Goal: Task Accomplishment & Management: Manage account settings

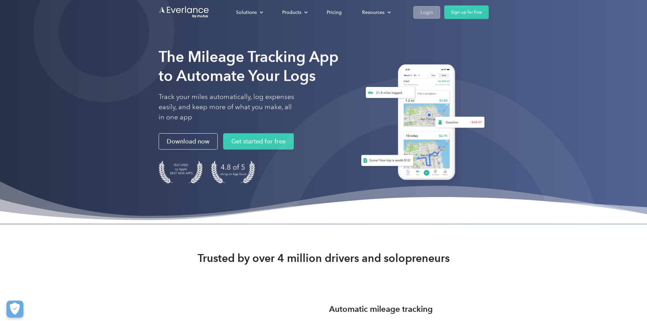
click at [433, 14] on div "Login" at bounding box center [427, 12] width 13 height 8
click at [433, 12] on div "Login" at bounding box center [427, 12] width 13 height 8
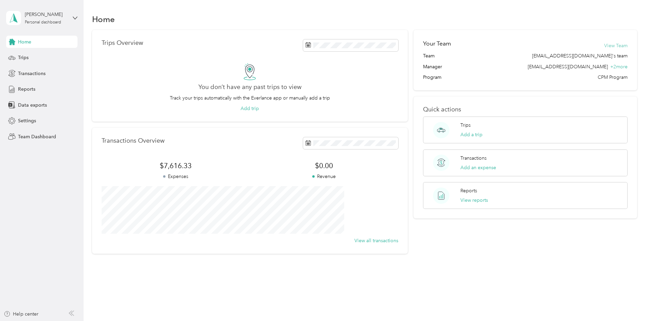
click at [604, 45] on button "View Team" at bounding box center [615, 45] width 23 height 7
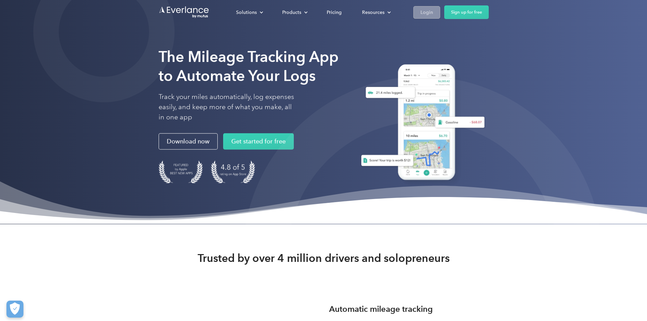
click at [433, 13] on div "Login" at bounding box center [427, 12] width 13 height 8
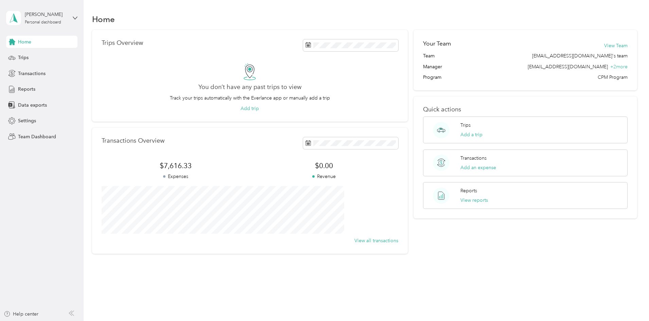
click at [72, 17] on div "[PERSON_NAME] Personal dashboard" at bounding box center [41, 18] width 71 height 24
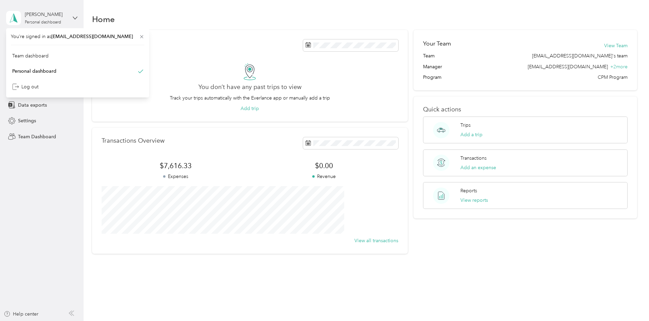
click at [72, 17] on div "[PERSON_NAME] Personal dashboard" at bounding box center [41, 18] width 71 height 24
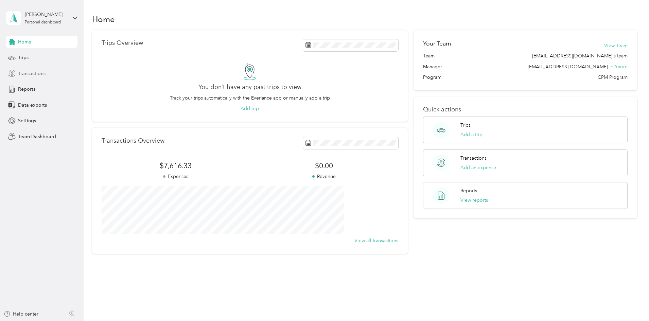
click at [31, 77] on div "Transactions" at bounding box center [41, 73] width 71 height 12
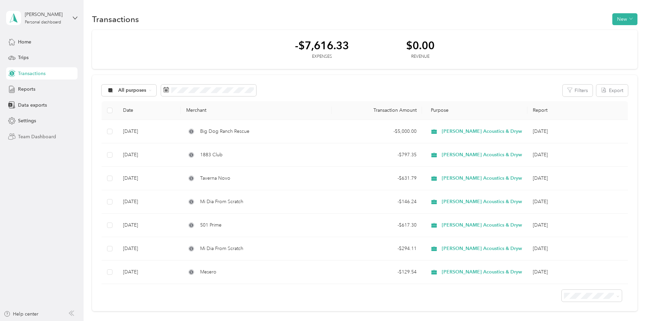
click at [34, 133] on span "Team Dashboard" at bounding box center [37, 136] width 38 height 7
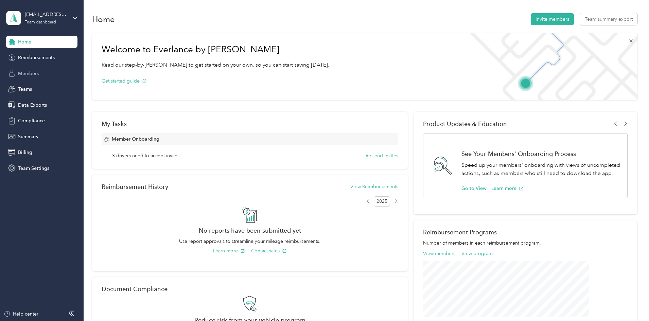
click at [35, 74] on span "Members" at bounding box center [28, 73] width 21 height 7
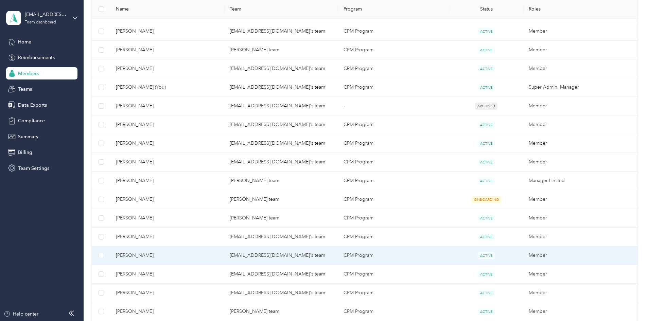
scroll to position [408, 0]
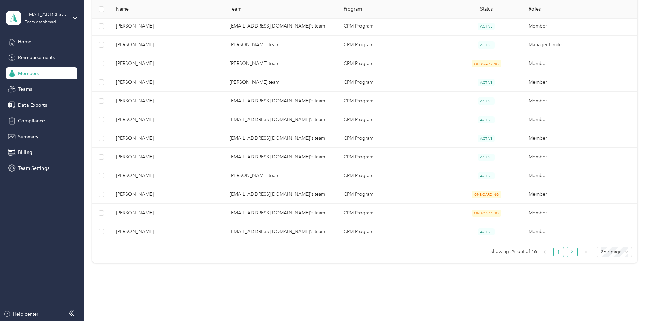
click at [567, 252] on link "2" at bounding box center [572, 252] width 10 height 10
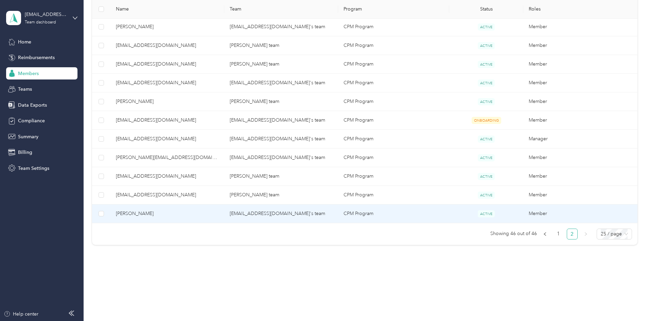
scroll to position [249, 0]
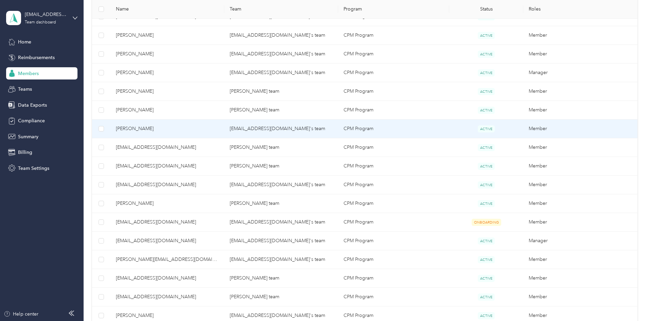
click at [210, 126] on span "[PERSON_NAME]" at bounding box center [167, 128] width 103 height 7
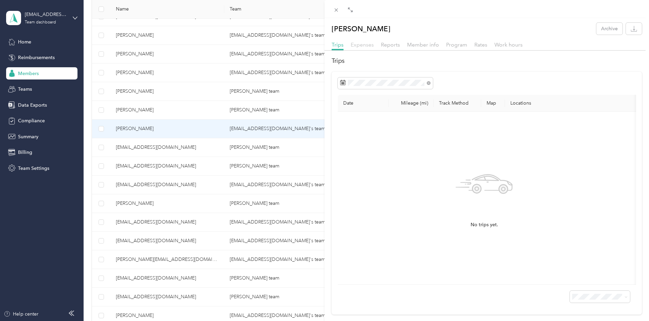
click at [358, 48] on span "Expenses" at bounding box center [362, 44] width 23 height 6
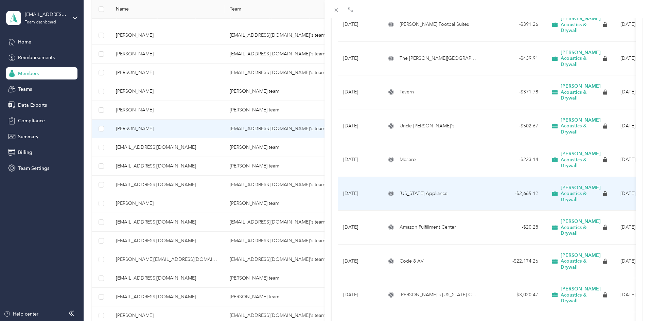
scroll to position [539, 0]
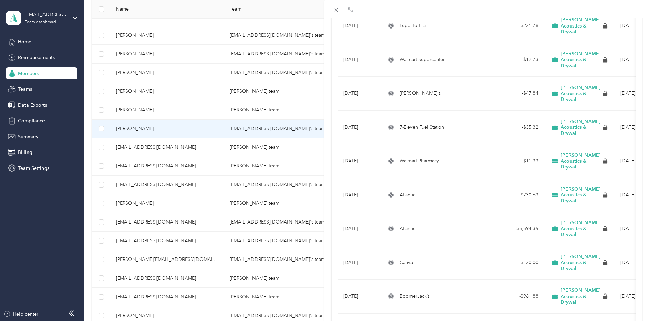
scroll to position [1218, 0]
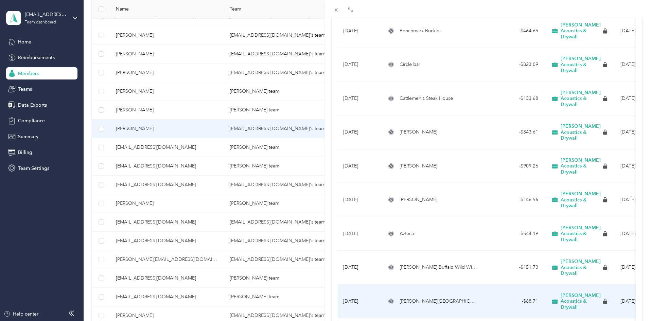
scroll to position [403, 0]
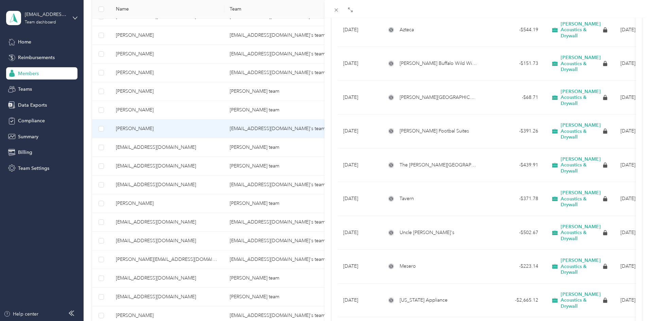
click at [120, 170] on div "Kelly Johnston Archive Trips Expenses Reports Member info Program Rates Work ho…" at bounding box center [324, 160] width 649 height 321
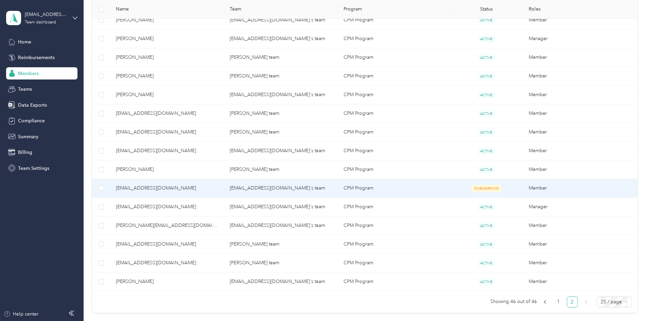
scroll to position [317, 0]
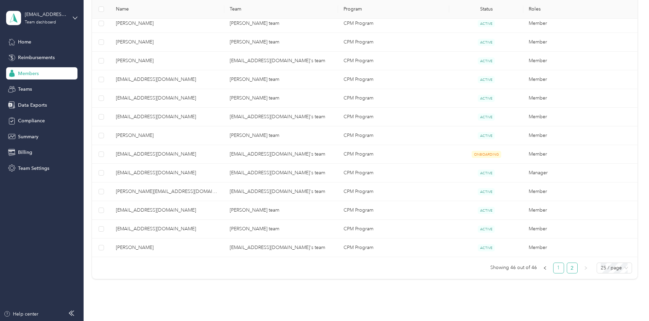
click at [553, 269] on link "1" at bounding box center [558, 268] width 10 height 10
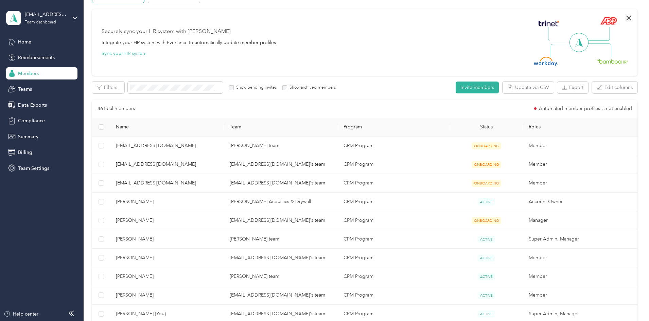
scroll to position [79, 0]
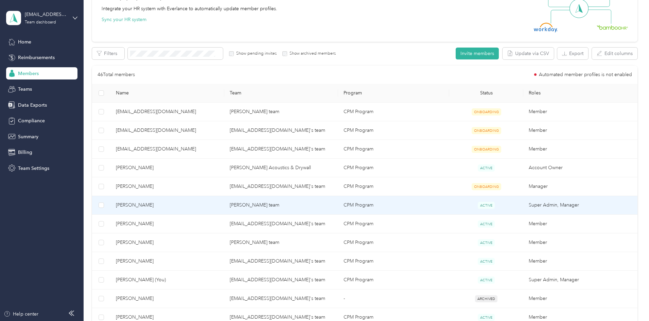
click at [178, 203] on span "Shane Vaden" at bounding box center [167, 204] width 103 height 7
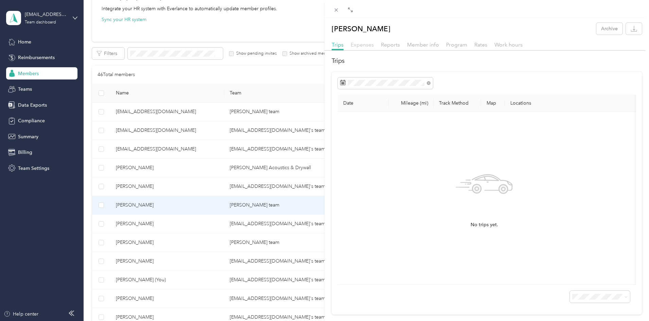
click at [361, 46] on span "Expenses" at bounding box center [362, 44] width 23 height 6
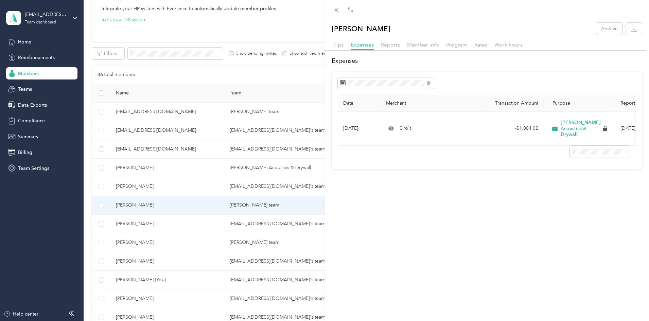
click at [370, 239] on div "Shane Vaden Archive Trips Expenses Reports Member info Program Rates Work hours…" at bounding box center [486, 178] width 324 height 321
click at [341, 246] on div "Shane Vaden Archive Trips Expenses Reports Member info Program Rates Work hours…" at bounding box center [486, 178] width 324 height 321
click at [115, 228] on div "Shane Vaden Archive Trips Expenses Reports Member info Program Rates Work hours…" at bounding box center [324, 160] width 649 height 321
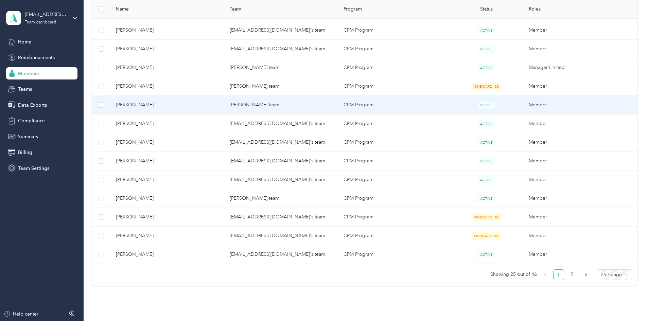
scroll to position [419, 0]
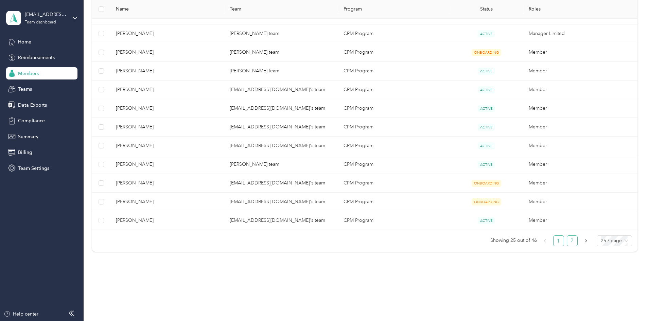
click at [567, 243] on link "2" at bounding box center [572, 241] width 10 height 10
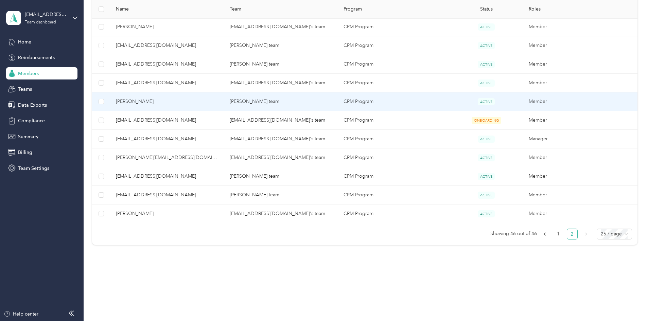
scroll to position [249, 0]
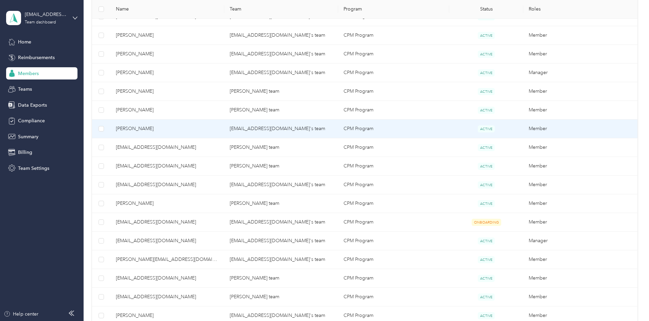
click at [175, 133] on td "[PERSON_NAME]" at bounding box center [167, 129] width 114 height 19
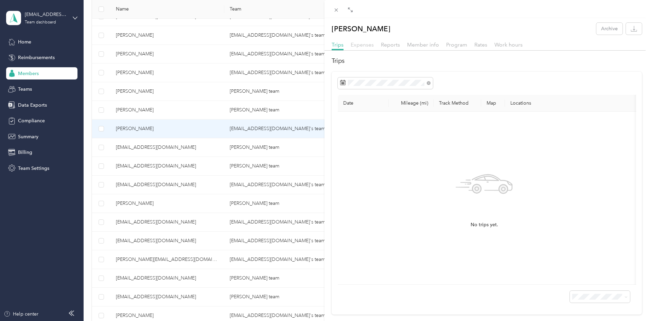
click at [370, 42] on span "Expenses" at bounding box center [362, 44] width 23 height 6
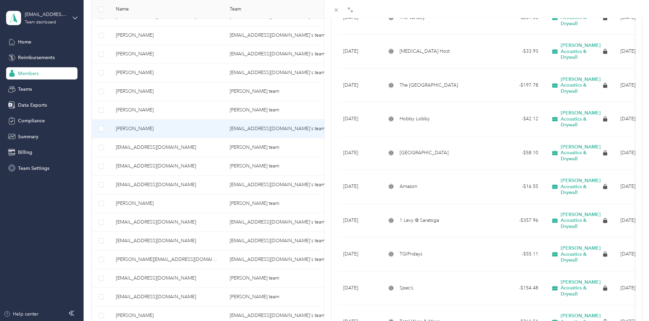
scroll to position [1932, 0]
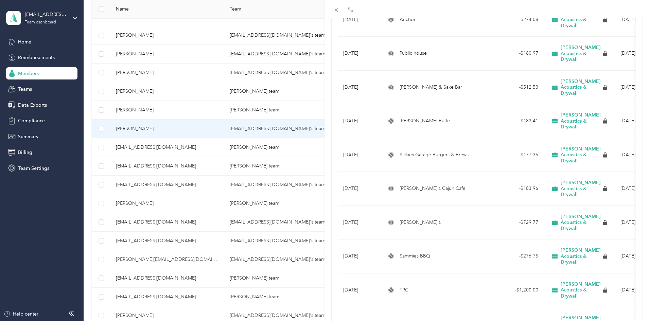
scroll to position [2305, 0]
click at [25, 40] on div "Kelly Johnston Archive Trips Expenses Reports Member info Program Rates Work ho…" at bounding box center [324, 160] width 649 height 321
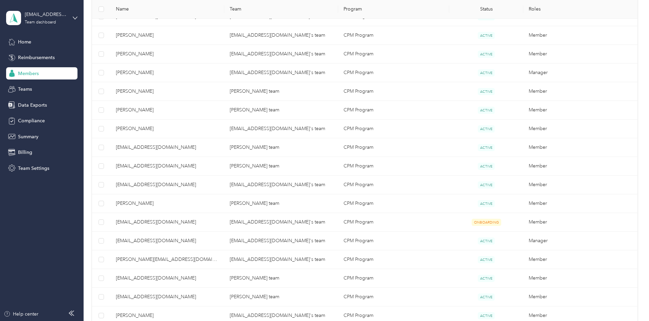
scroll to position [15, 0]
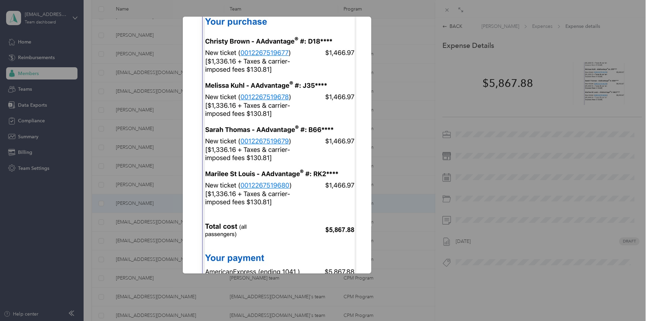
scroll to position [147, 0]
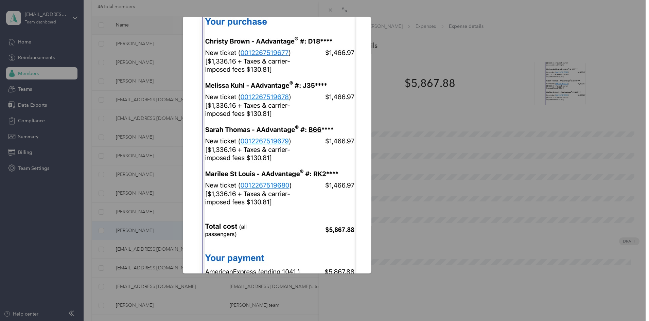
click at [320, 53] on div "Aug_19__2025?X-Amz-Expires=600&X-Amz-Date=20251001T184900Z&X-Amz-Algorithm=AWS4…" at bounding box center [418, 146] width 189 height 259
click at [226, 33] on img at bounding box center [274, 140] width 164 height 357
click at [99, 38] on div at bounding box center [324, 160] width 649 height 321
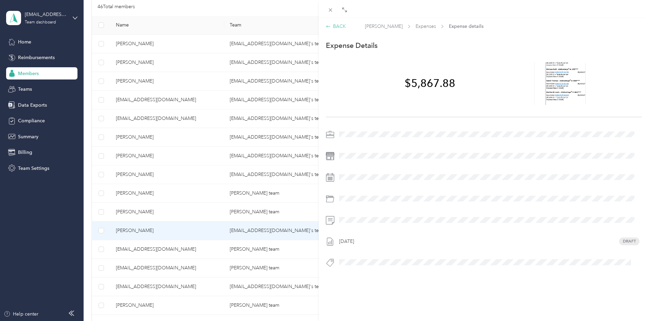
click at [320, 24] on div "BACK" at bounding box center [336, 26] width 20 height 7
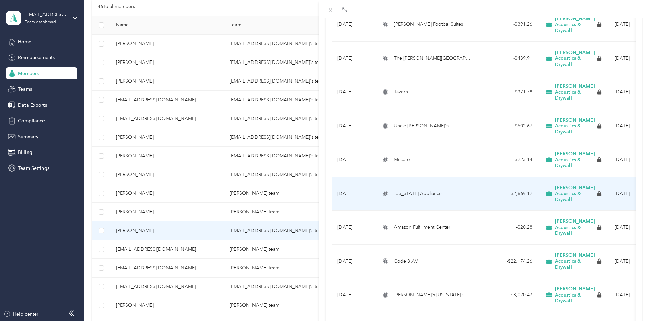
scroll to position [539, 0]
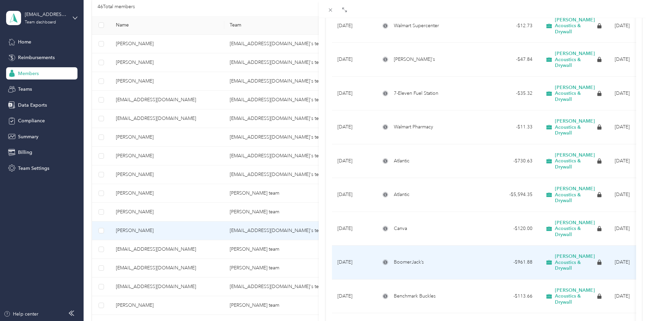
scroll to position [1235, 0]
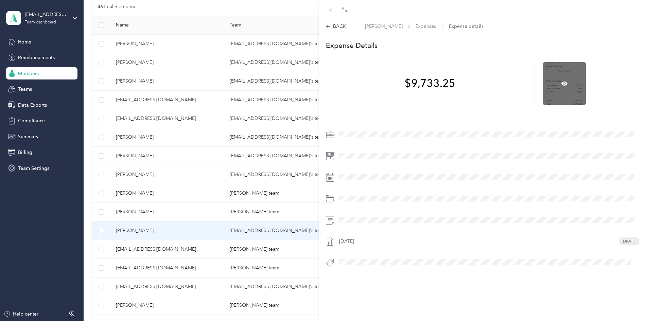
click at [320, 88] on div at bounding box center [564, 83] width 43 height 43
click at [320, 83] on icon at bounding box center [564, 84] width 6 height 6
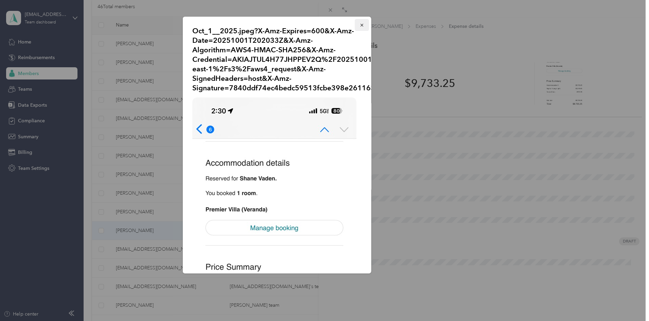
click at [320, 24] on icon "button" at bounding box center [361, 25] width 5 height 5
